Goal: Task Accomplishment & Management: Manage account settings

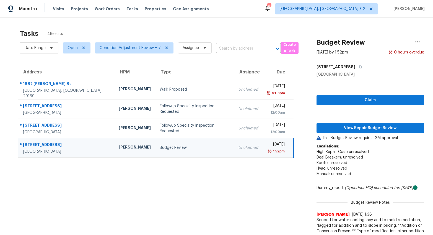
scroll to position [45, 0]
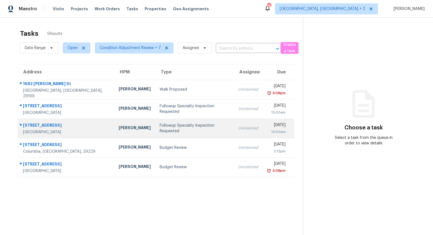
click at [119, 125] on div "[PERSON_NAME]" at bounding box center [135, 128] width 32 height 7
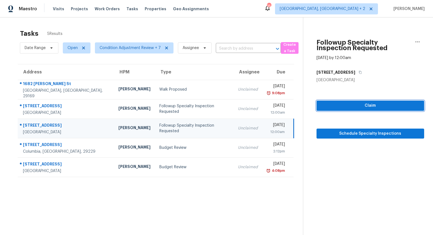
click at [392, 104] on span "Claim" at bounding box center [370, 105] width 99 height 7
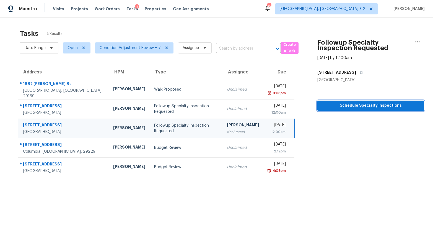
click at [369, 109] on button "Schedule Specialty Inspections" at bounding box center [371, 106] width 107 height 10
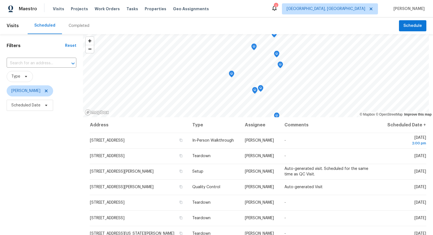
click at [69, 24] on div "Completed" at bounding box center [79, 26] width 21 height 6
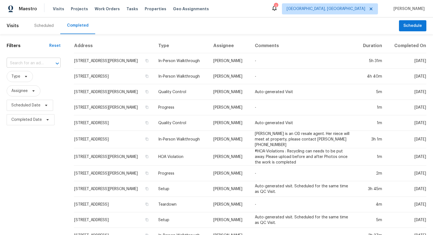
click at [20, 61] on input "text" at bounding box center [26, 63] width 38 height 9
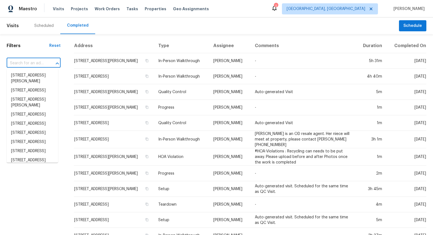
paste input "401 Terrier Rd, Goose Creek, SC 29445"
type input "401 Terrier Rd, Goose Creek, SC 29445"
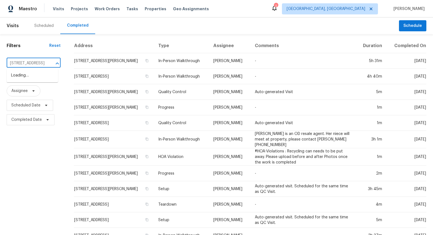
scroll to position [0, 38]
click at [17, 80] on li "401 Terrier Rd, Goose Creek, SC 29445" at bounding box center [33, 75] width 52 height 9
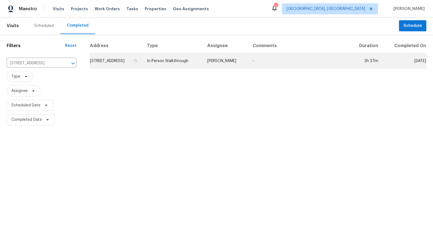
click at [123, 66] on td "401 Terrier Rd, Goose Creek, SC 29445" at bounding box center [116, 61] width 53 height 16
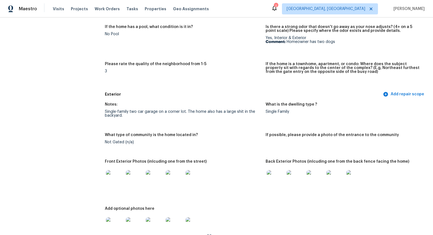
scroll to position [157, 0]
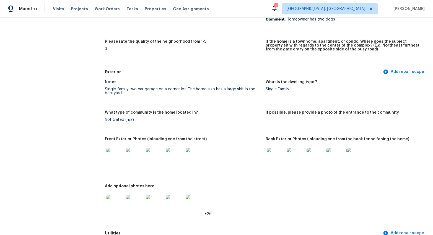
click at [115, 156] on img at bounding box center [115, 157] width 18 height 18
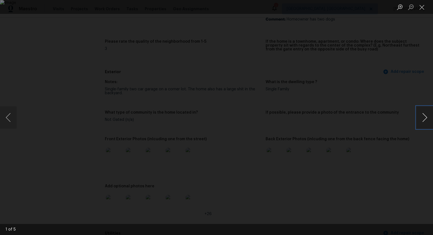
click at [422, 114] on button "Next image" at bounding box center [425, 117] width 17 height 22
click at [425, 117] on button "Next image" at bounding box center [425, 117] width 17 height 22
click at [418, 114] on button "Next image" at bounding box center [425, 117] width 17 height 22
click at [425, 120] on button "Next image" at bounding box center [425, 117] width 17 height 22
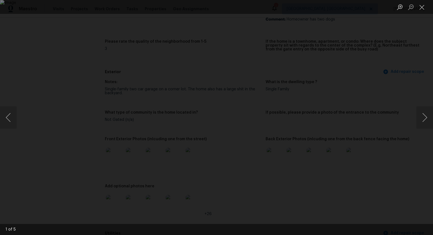
click at [408, 150] on div "Lightbox" at bounding box center [216, 117] width 433 height 235
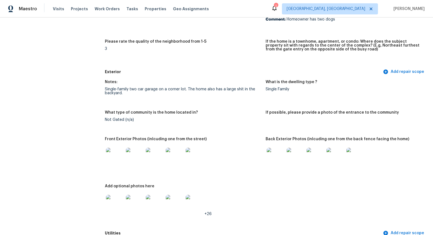
click at [280, 159] on img at bounding box center [276, 157] width 18 height 18
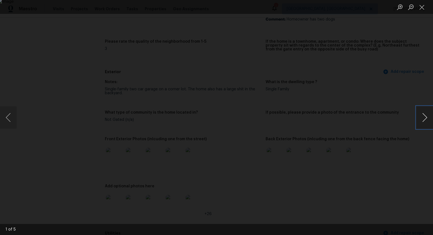
click at [425, 115] on button "Next image" at bounding box center [425, 117] width 17 height 22
click at [425, 117] on button "Next image" at bounding box center [425, 117] width 17 height 22
click at [422, 119] on button "Next image" at bounding box center [425, 117] width 17 height 22
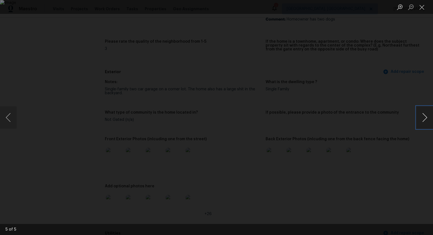
click at [422, 119] on button "Next image" at bounding box center [425, 117] width 17 height 22
click at [421, 152] on div "Lightbox" at bounding box center [216, 117] width 433 height 235
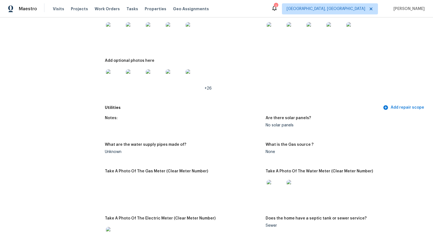
scroll to position [287, 0]
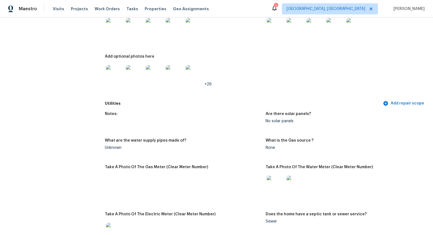
click at [112, 74] on img at bounding box center [115, 74] width 18 height 18
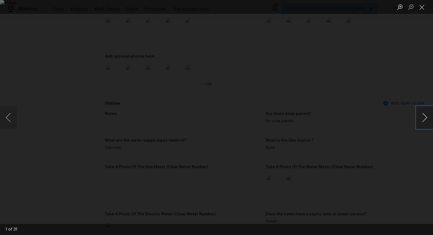
click at [423, 117] on button "Next image" at bounding box center [425, 117] width 17 height 22
click at [423, 116] on button "Next image" at bounding box center [425, 117] width 17 height 22
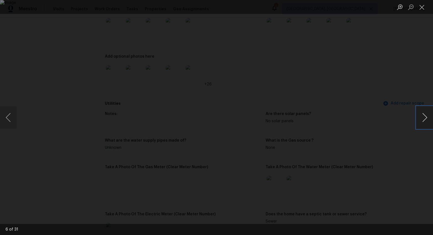
click at [423, 116] on button "Next image" at bounding box center [425, 117] width 17 height 22
click at [418, 142] on div "Lightbox" at bounding box center [216, 117] width 433 height 235
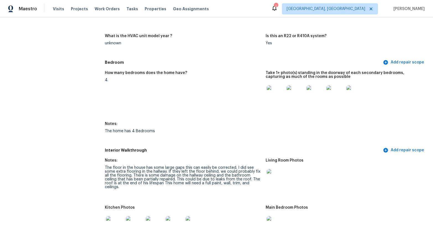
scroll to position [573, 0]
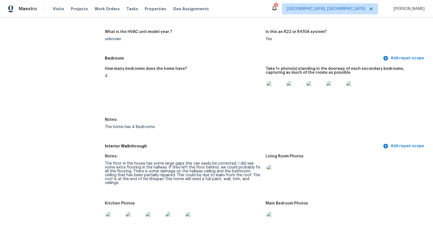
click at [282, 97] on div at bounding box center [276, 90] width 20 height 24
click at [274, 94] on img at bounding box center [276, 90] width 18 height 18
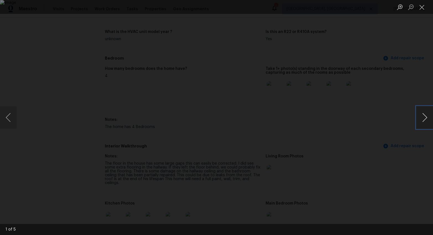
click at [424, 119] on button "Next image" at bounding box center [425, 117] width 17 height 22
click at [423, 119] on button "Next image" at bounding box center [425, 117] width 17 height 22
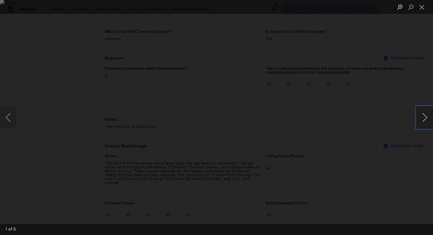
click at [423, 119] on button "Next image" at bounding box center [425, 117] width 17 height 22
click at [423, 115] on button "Next image" at bounding box center [425, 117] width 17 height 22
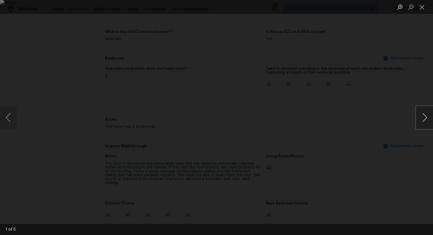
click at [423, 115] on button "Next image" at bounding box center [425, 117] width 17 height 22
click at [410, 146] on div "Lightbox" at bounding box center [216, 117] width 433 height 235
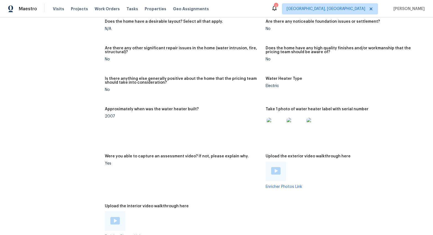
scroll to position [1012, 0]
click at [268, 173] on div at bounding box center [276, 171] width 20 height 19
click at [271, 171] on img at bounding box center [275, 170] width 9 height 7
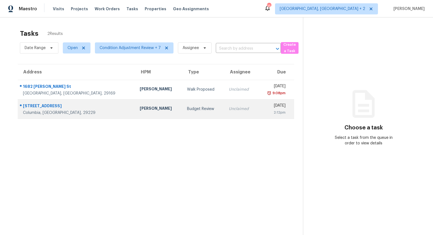
click at [86, 112] on div "Columbia, SC, 29229" at bounding box center [77, 113] width 108 height 6
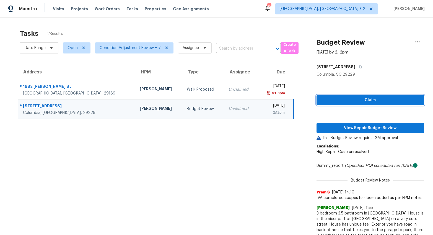
click at [351, 98] on span "Claim" at bounding box center [370, 100] width 99 height 7
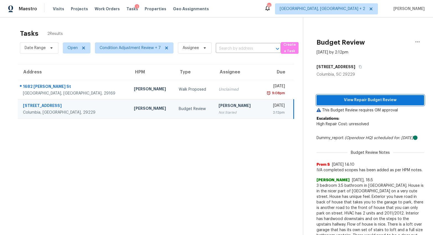
click at [357, 128] on div "View Repair Budget Review This Budget Review requires GM approval Escalations: …" at bounding box center [371, 178] width 108 height 202
click at [347, 101] on span "View Repair Budget Review" at bounding box center [370, 100] width 99 height 7
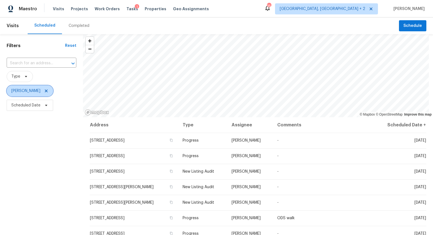
click at [44, 90] on icon at bounding box center [46, 91] width 4 height 4
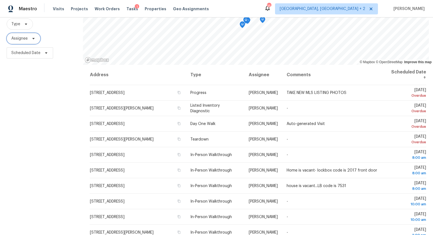
scroll to position [51, 0]
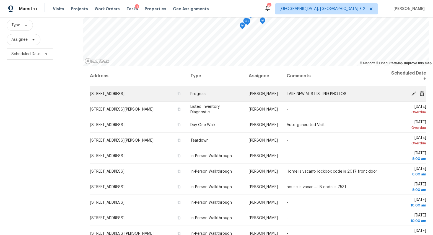
click at [420, 93] on icon at bounding box center [422, 93] width 5 height 5
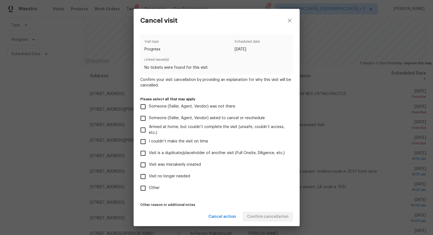
click at [361, 144] on div "Cancel visit Visit type Progress Scheduled date 9/5/2025 Linked issues(s) No ti…" at bounding box center [216, 117] width 433 height 235
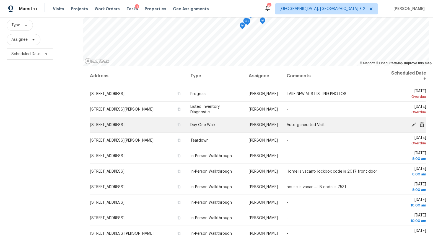
click at [412, 125] on icon at bounding box center [414, 124] width 4 height 4
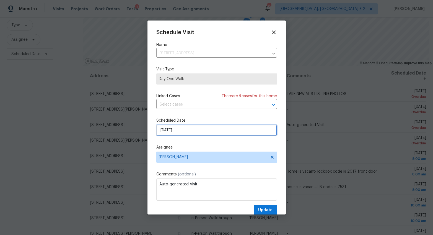
click at [165, 130] on input "9/8/2025" at bounding box center [216, 130] width 121 height 11
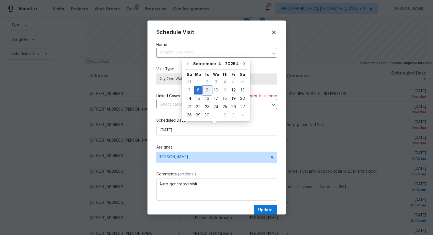
click at [208, 91] on div "9" at bounding box center [207, 90] width 9 height 8
type input "9/9/2025"
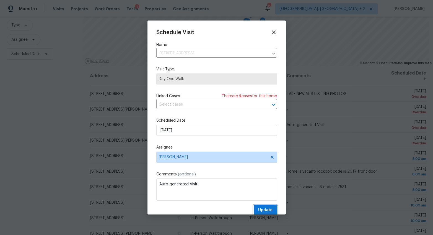
click at [265, 209] on span "Update" at bounding box center [265, 210] width 14 height 7
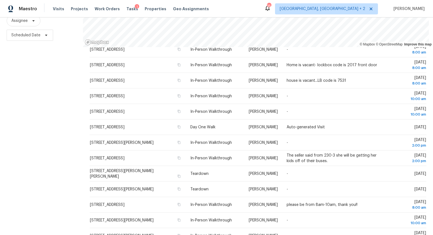
scroll to position [20, 0]
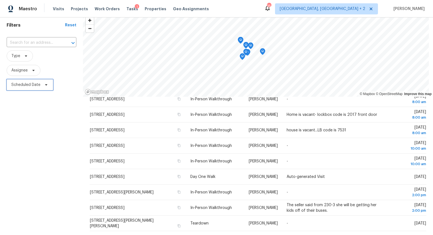
click at [17, 85] on span "Scheduled Date" at bounding box center [25, 85] width 29 height 6
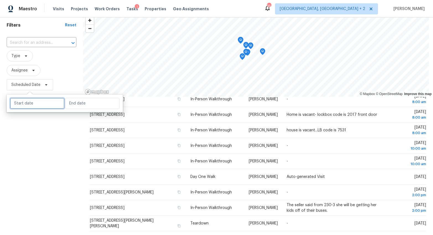
click at [35, 101] on input "text" at bounding box center [37, 103] width 55 height 11
select select "8"
select select "2025"
select select "9"
select select "2025"
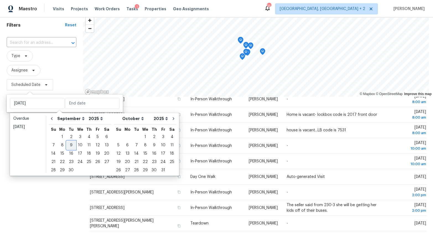
click at [70, 145] on div "9" at bounding box center [71, 145] width 9 height 8
type input "[DATE]"
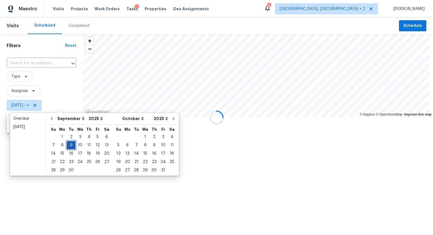
click at [70, 145] on div "9" at bounding box center [71, 145] width 9 height 8
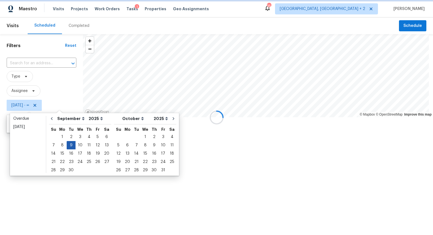
type input "[DATE]"
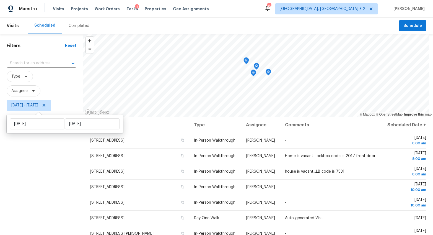
click at [33, 154] on div "Filters Reset ​ Type Assignee Tue, Sep 09 - Tue, Sep 09" at bounding box center [41, 169] width 83 height 271
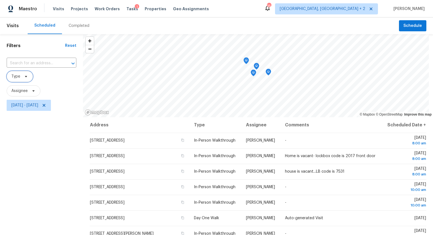
click at [24, 76] on icon at bounding box center [26, 76] width 4 height 4
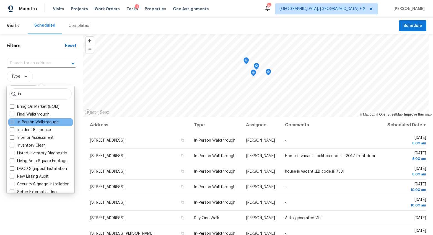
type input "in"
click at [53, 119] on label "In-Person Walkthrough" at bounding box center [34, 122] width 49 height 6
click at [14, 119] on input "In-Person Walkthrough" at bounding box center [12, 121] width 4 height 4
checkbox input "true"
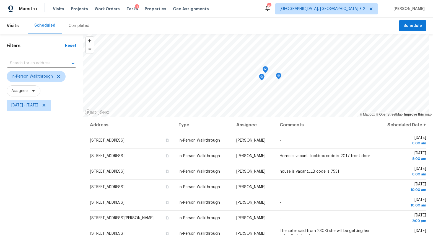
click at [47, 211] on div "Filters Reset ​ In-Person Walkthrough Assignee Tue, Sep 09 - Tue, Sep 09" at bounding box center [41, 169] width 83 height 271
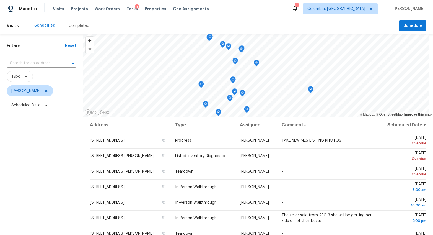
click at [75, 25] on div "Completed" at bounding box center [79, 26] width 21 height 6
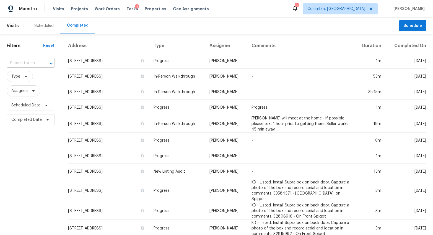
click at [33, 61] on input "text" at bounding box center [23, 63] width 32 height 9
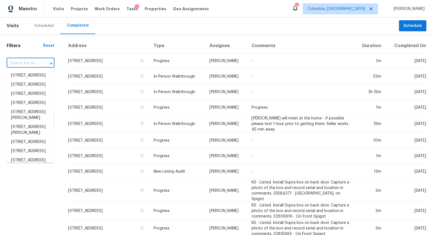
paste input "[STREET_ADDRESS]"
type input "[STREET_ADDRESS]"
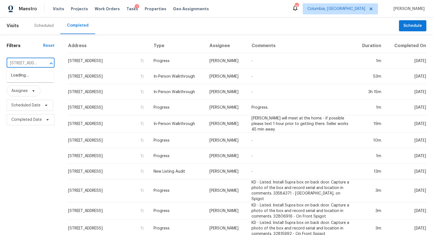
scroll to position [0, 46]
click at [33, 78] on li "[STREET_ADDRESS]" at bounding box center [30, 75] width 47 height 9
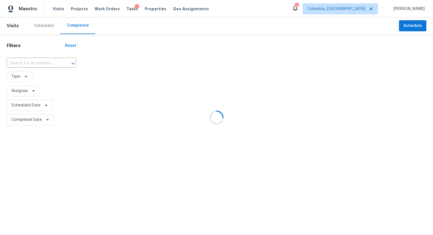
type input "[STREET_ADDRESS]"
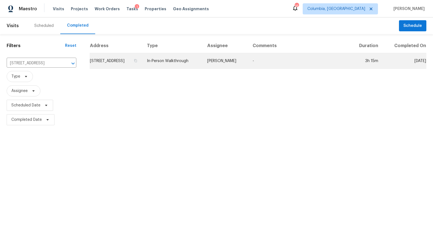
click at [108, 59] on td "[STREET_ADDRESS]" at bounding box center [116, 61] width 53 height 16
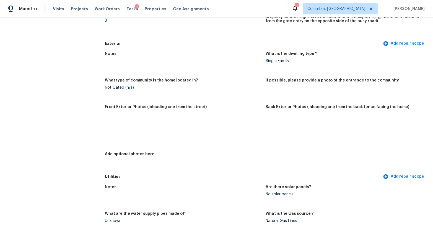
scroll to position [173, 0]
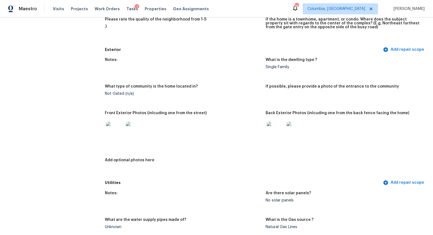
click at [116, 134] on img at bounding box center [115, 131] width 18 height 18
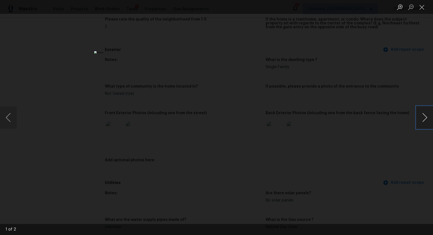
click at [425, 118] on button "Next image" at bounding box center [425, 117] width 17 height 22
click at [407, 147] on div "Lightbox" at bounding box center [216, 117] width 433 height 235
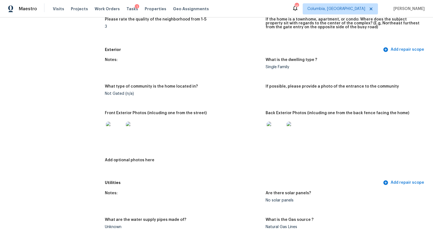
click at [282, 130] on div at bounding box center [276, 130] width 20 height 24
click at [277, 132] on img at bounding box center [276, 131] width 18 height 18
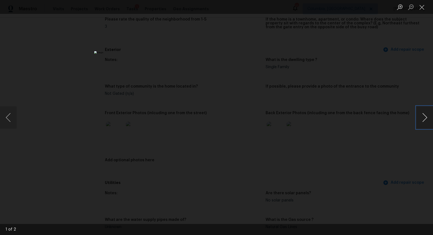
click at [420, 121] on button "Next image" at bounding box center [425, 117] width 17 height 22
click at [368, 157] on div "Lightbox" at bounding box center [216, 117] width 433 height 235
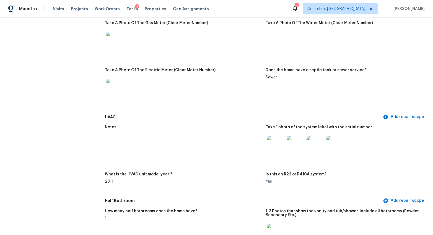
scroll to position [402, 0]
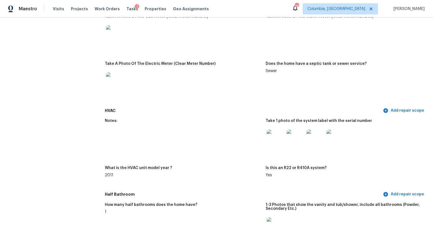
click at [279, 139] on img at bounding box center [276, 138] width 18 height 18
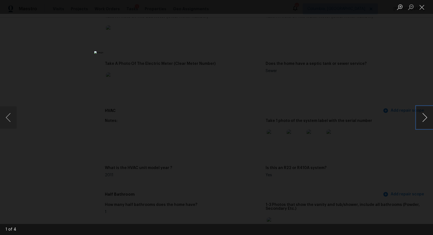
click at [424, 117] on button "Next image" at bounding box center [425, 117] width 17 height 22
click at [397, 154] on div "Lightbox" at bounding box center [216, 117] width 433 height 235
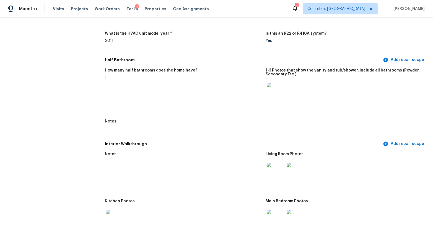
scroll to position [536, 0]
click at [266, 79] on div "1-3 Photos that show the vanity and tub/shower, include all bathrooms (Powder, …" at bounding box center [344, 74] width 156 height 11
click at [267, 94] on img at bounding box center [276, 93] width 18 height 18
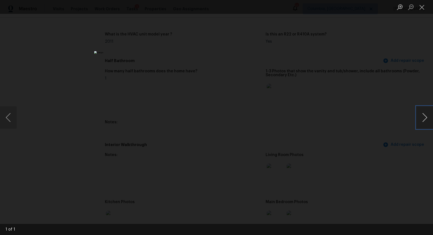
click at [420, 119] on button "Next image" at bounding box center [425, 117] width 17 height 22
click at [371, 137] on div "Lightbox" at bounding box center [216, 117] width 433 height 235
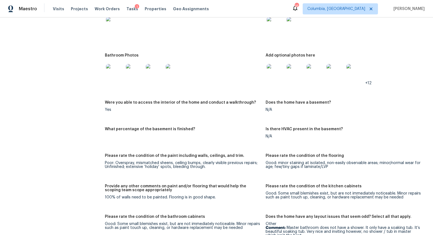
scroll to position [799, 0]
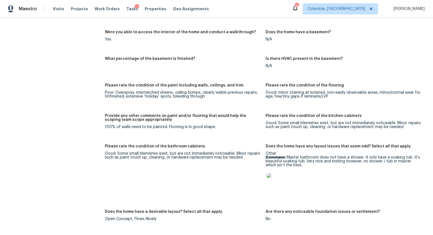
click at [275, 180] on img at bounding box center [276, 182] width 18 height 18
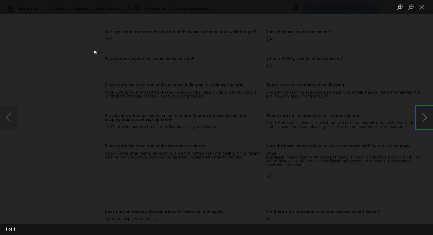
click at [424, 114] on button "Next image" at bounding box center [425, 117] width 17 height 22
click at [396, 169] on div "Lightbox" at bounding box center [216, 117] width 433 height 235
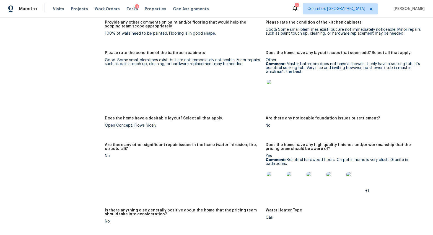
scroll to position [893, 0]
click at [266, 177] on div at bounding box center [276, 180] width 20 height 24
click at [271, 177] on img at bounding box center [276, 180] width 18 height 18
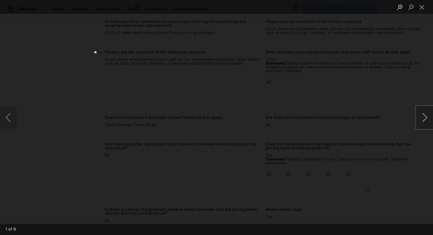
click at [425, 113] on button "Next image" at bounding box center [425, 117] width 17 height 22
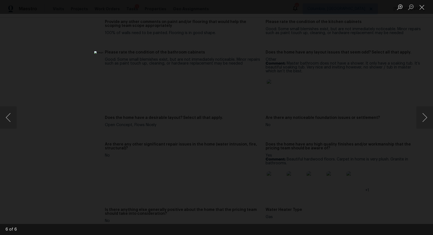
click at [400, 146] on div "Lightbox" at bounding box center [216, 117] width 433 height 235
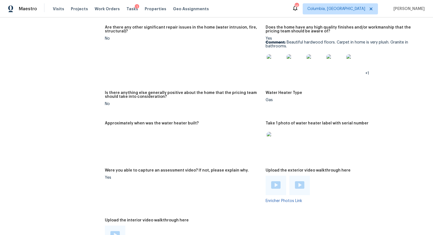
scroll to position [1016, 0]
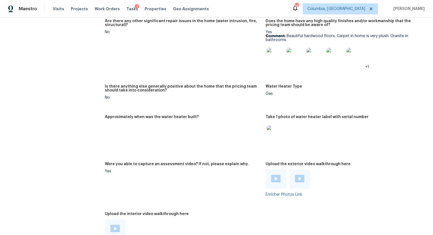
click at [275, 178] on img at bounding box center [275, 178] width 9 height 7
click at [298, 179] on img at bounding box center [299, 178] width 9 height 7
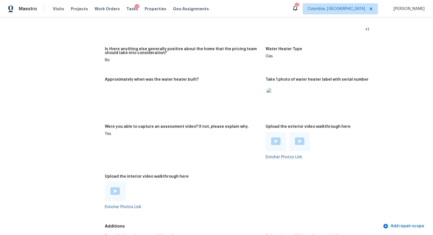
scroll to position [1079, 0]
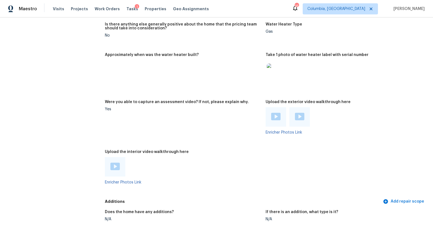
click at [119, 166] on img at bounding box center [114, 166] width 9 height 7
